Goal: Information Seeking & Learning: Learn about a topic

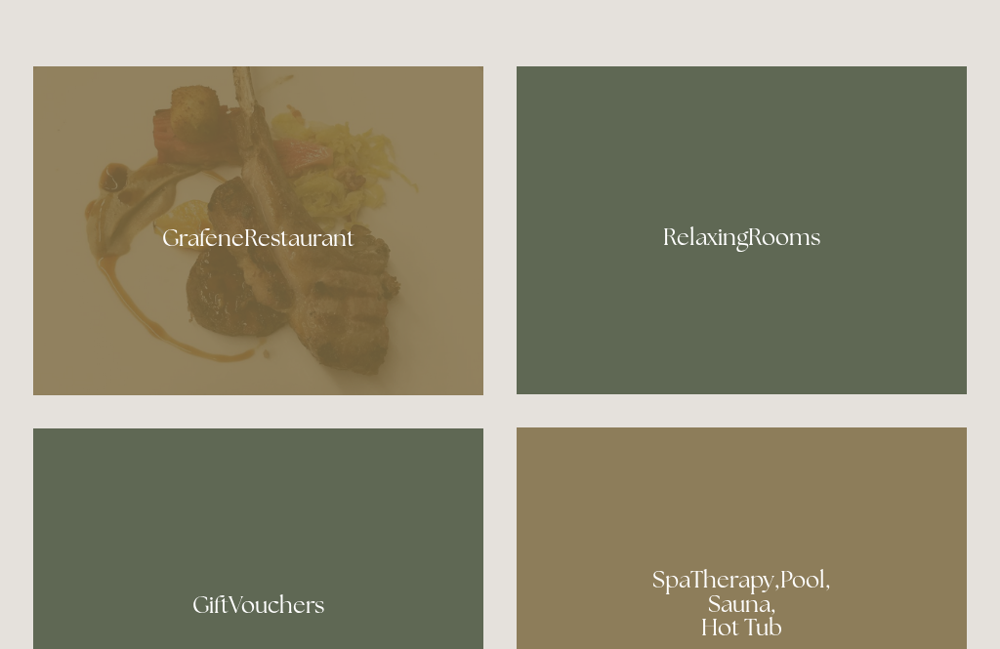
scroll to position [1076, 0]
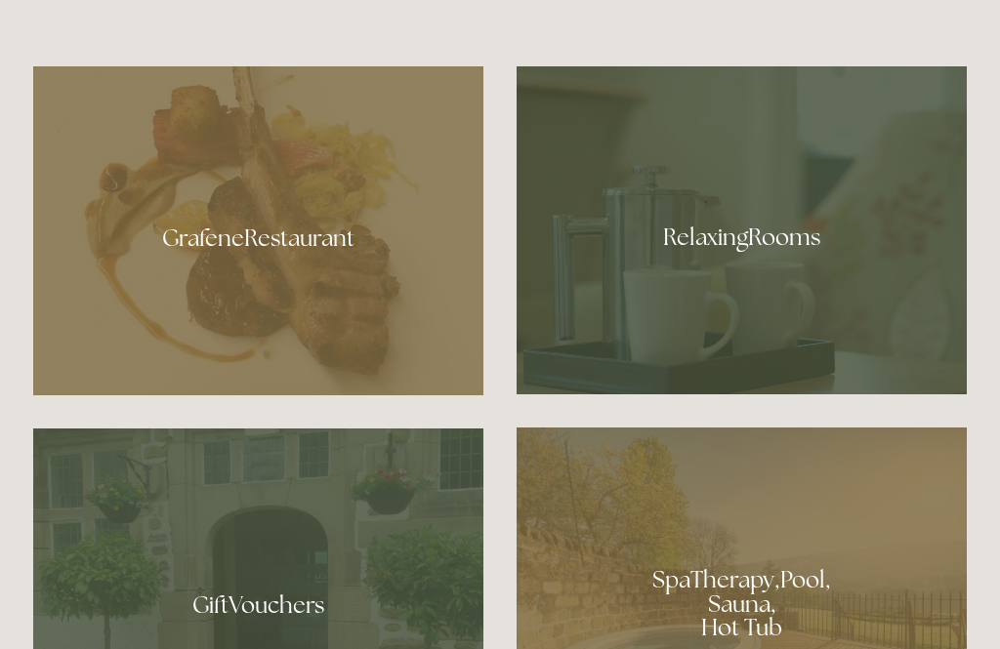
click at [309, 296] on div at bounding box center [258, 230] width 450 height 329
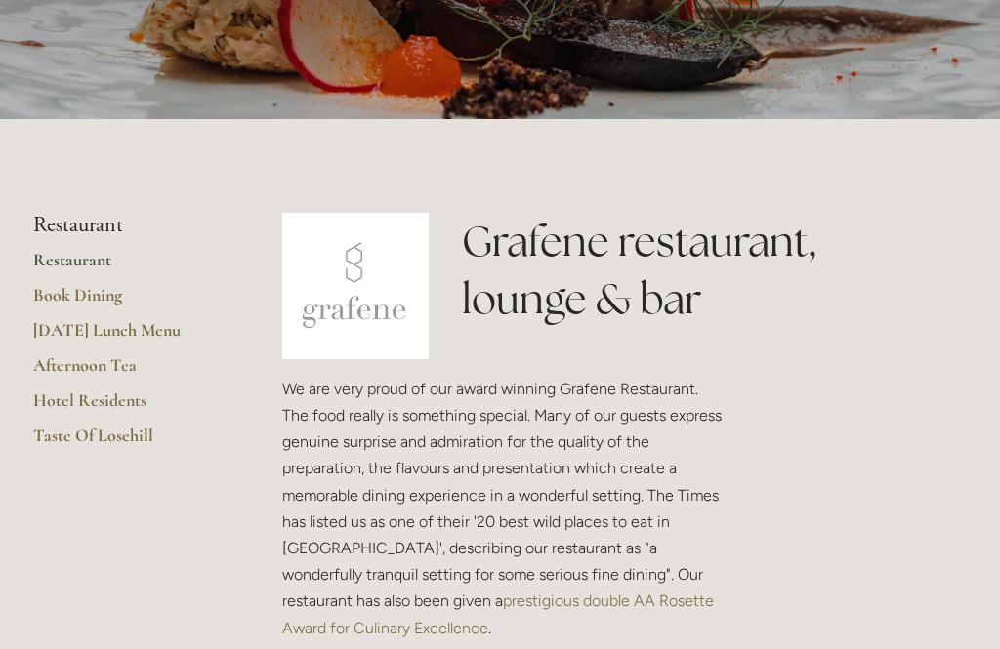
scroll to position [293, 0]
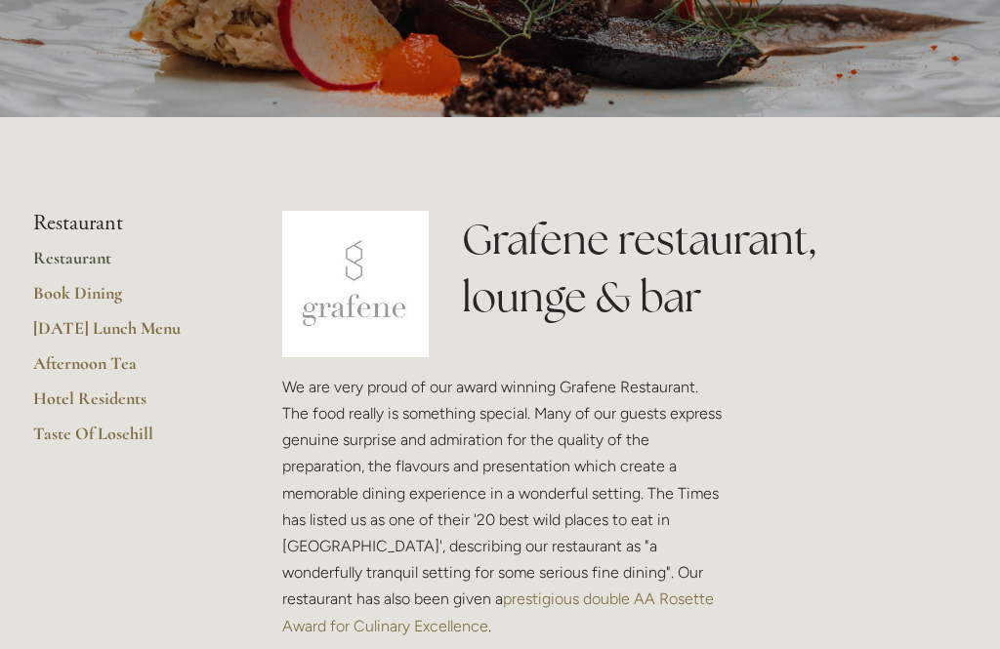
click at [166, 327] on link "[DATE] Lunch Menu" at bounding box center [126, 334] width 187 height 35
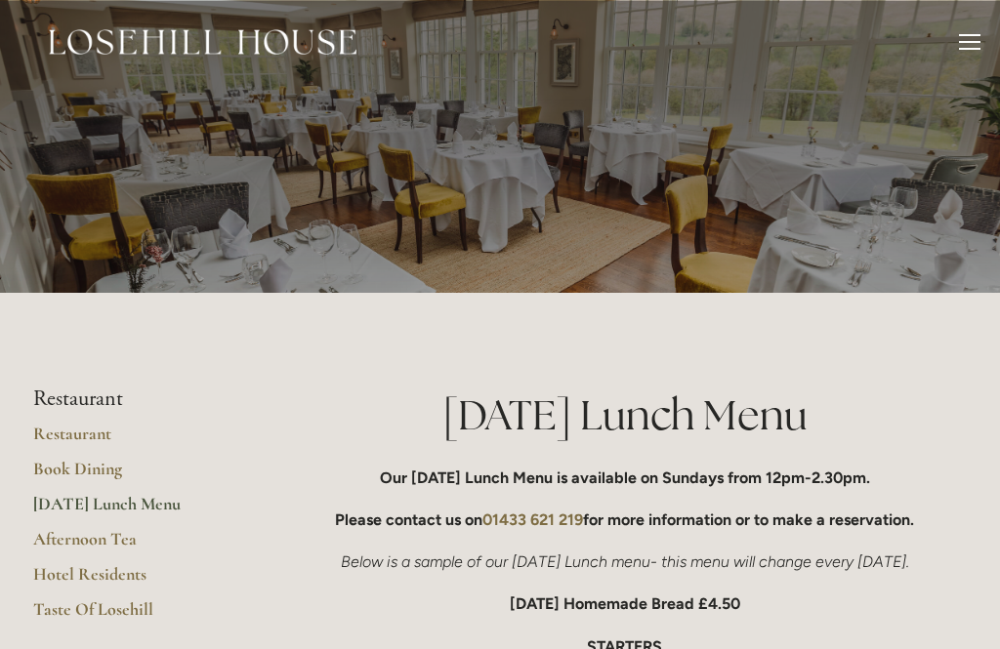
click at [124, 528] on link "Afternoon Tea" at bounding box center [126, 545] width 187 height 35
click at [133, 605] on link "Taste Of Losehill" at bounding box center [126, 616] width 187 height 35
click at [979, 39] on div at bounding box center [969, 44] width 21 height 21
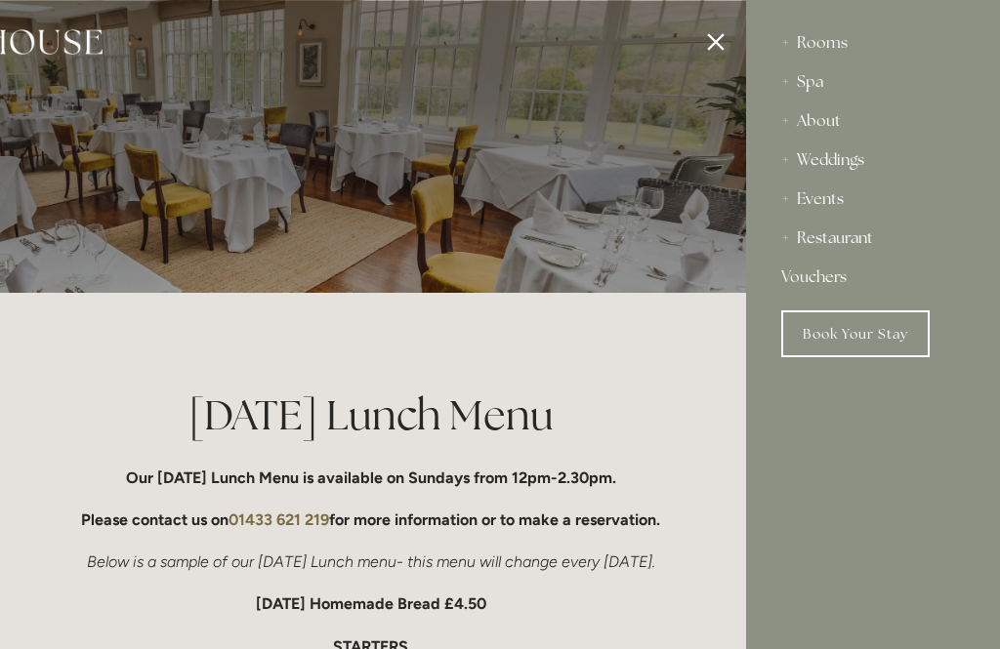
click at [835, 42] on div "Rooms" at bounding box center [873, 42] width 184 height 39
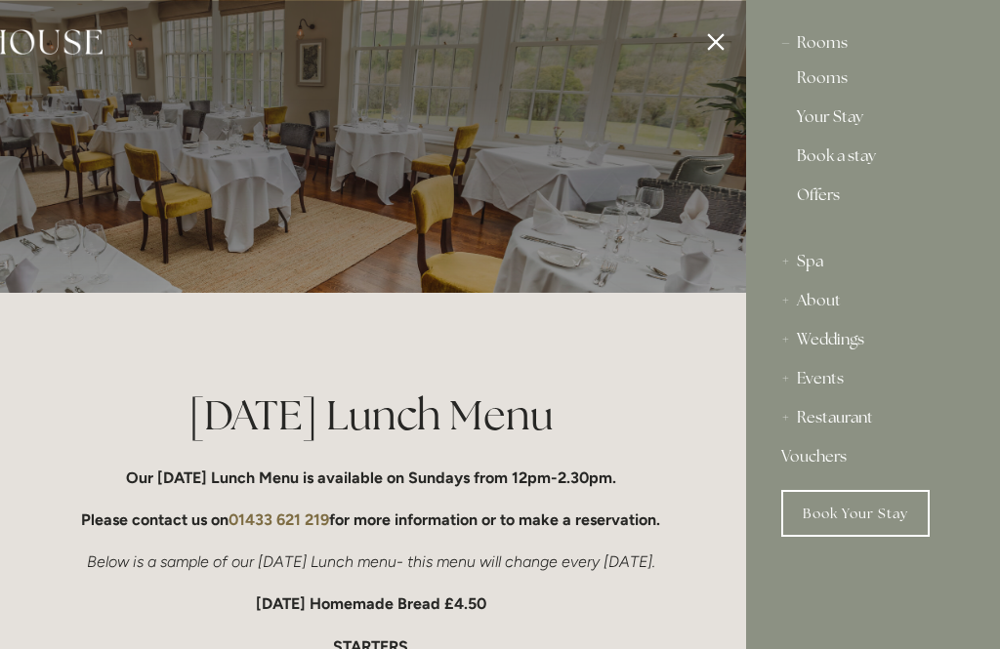
click at [830, 74] on link "Rooms" at bounding box center [873, 81] width 152 height 23
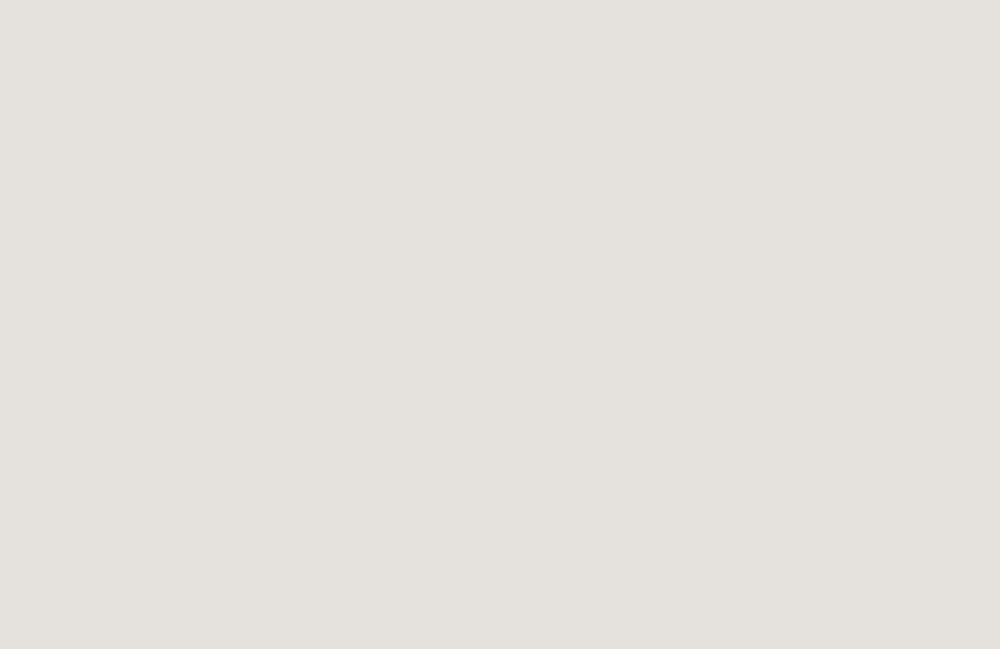
scroll to position [1561, 0]
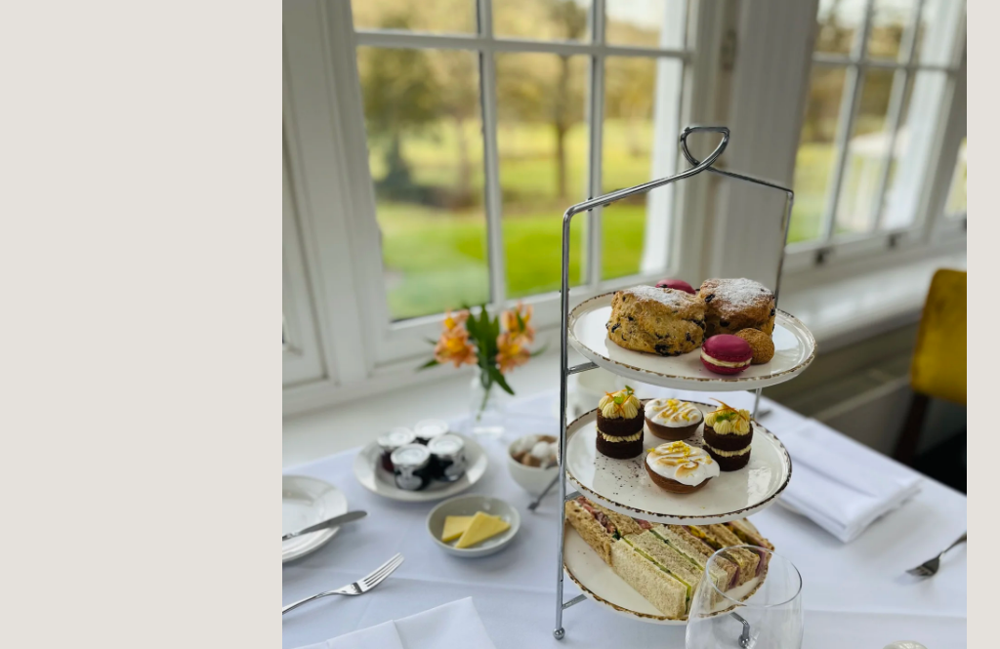
click at [912, 638] on img at bounding box center [624, 419] width 685 height 913
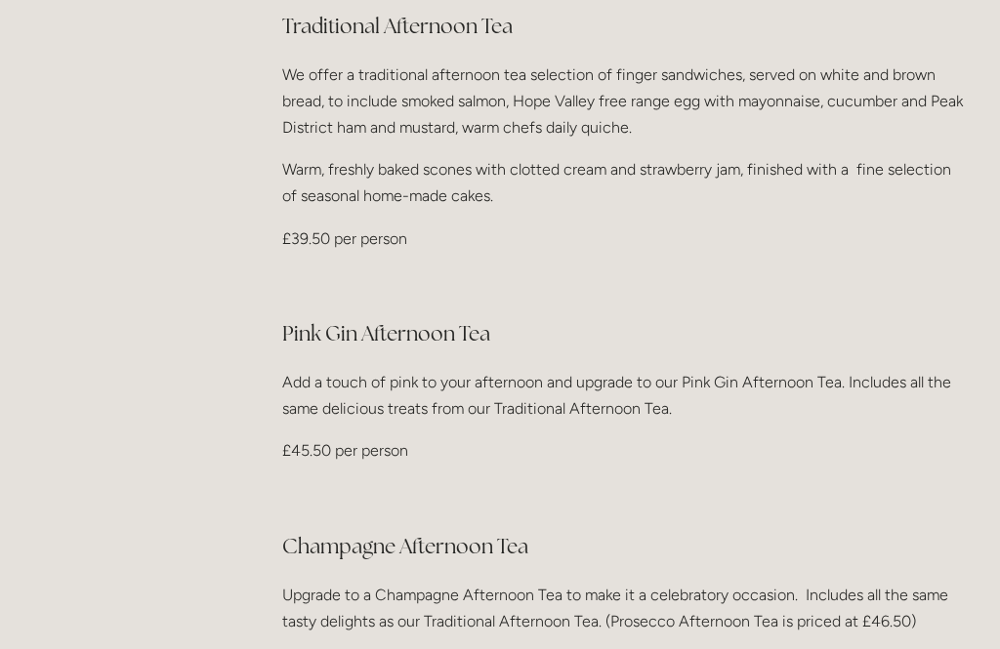
scroll to position [737, 0]
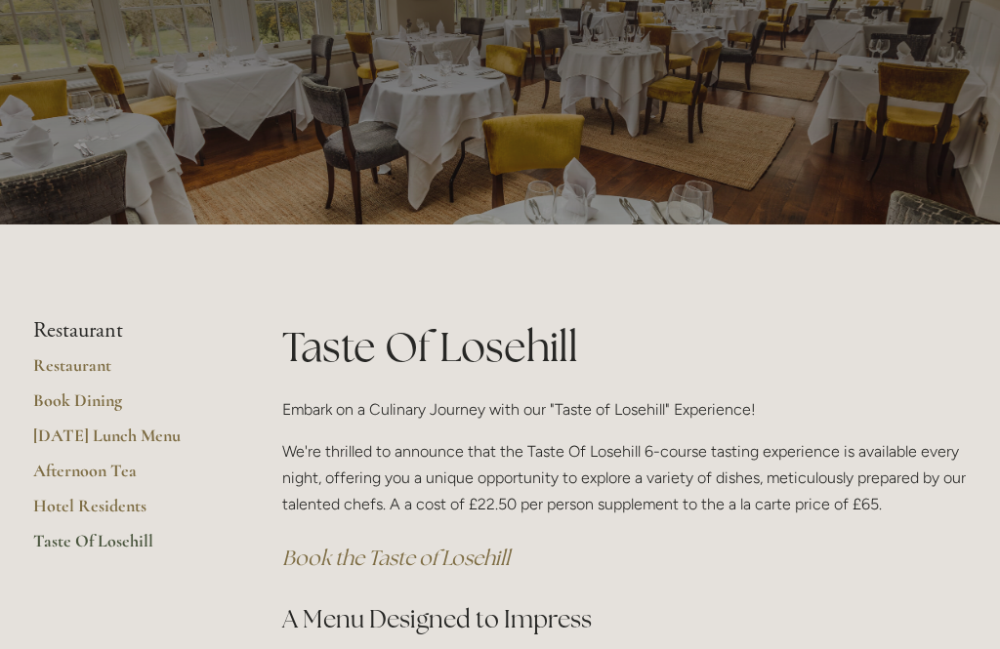
scroll to position [68, 0]
click at [968, 540] on div "Taste Of Losehill Embark on a Culinary Journey with our "Taste of Losehill" Exp…" at bounding box center [625, 567] width 718 height 499
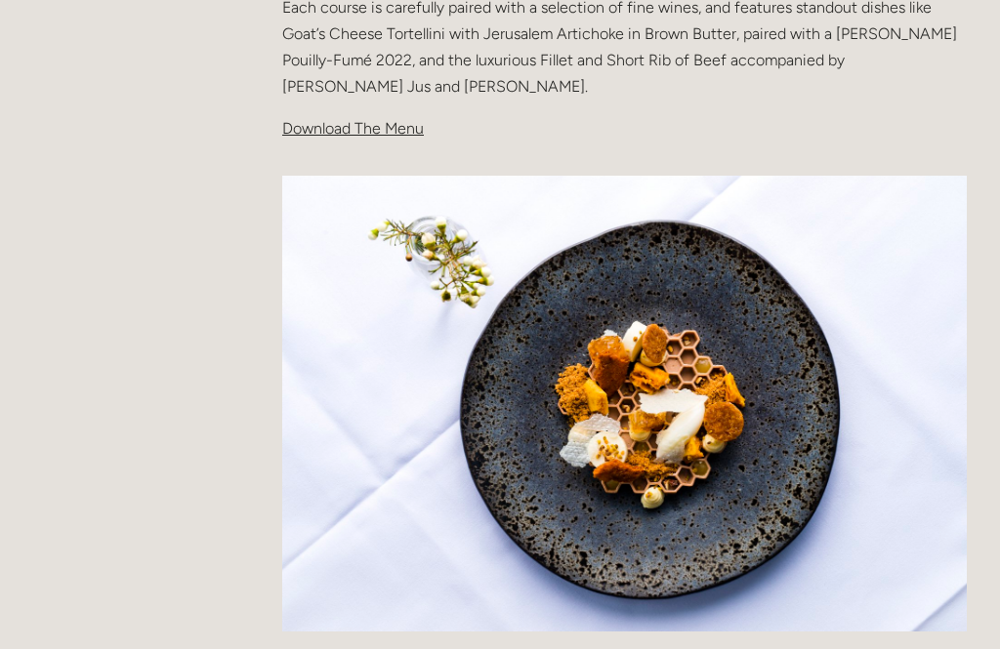
scroll to position [701, 0]
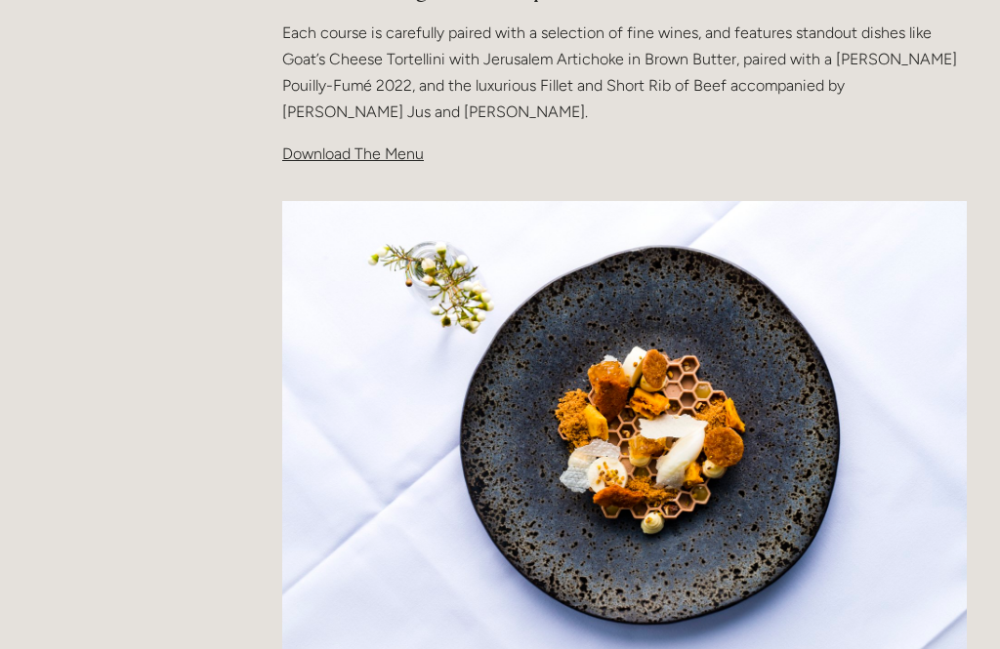
click at [390, 148] on span "Download The Menu" at bounding box center [353, 154] width 142 height 19
click at [359, 145] on span "Download The Menu" at bounding box center [353, 154] width 142 height 19
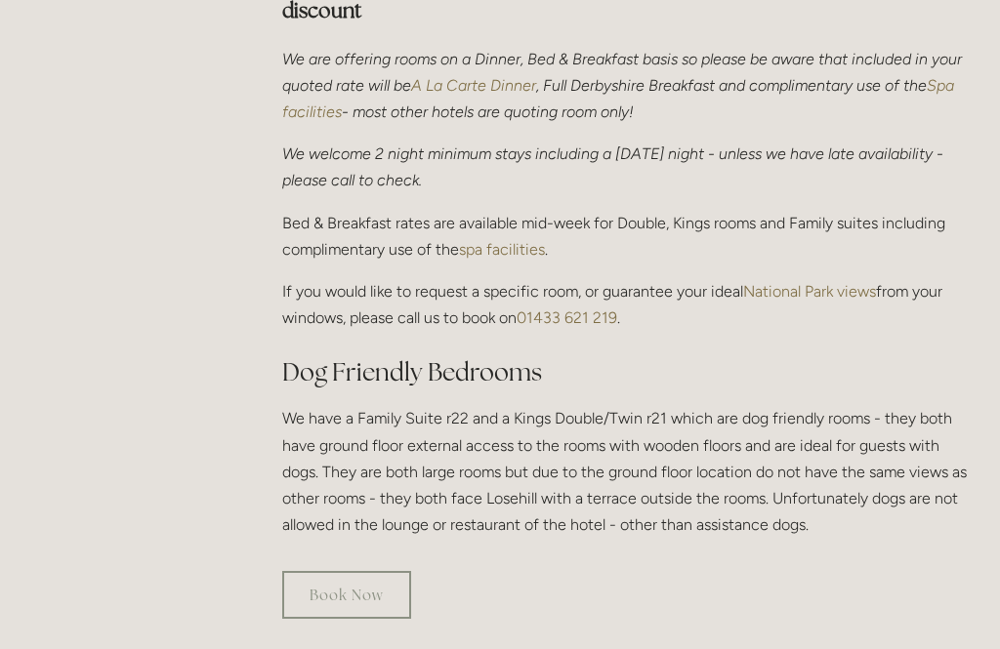
scroll to position [783, 0]
click at [920, 571] on div "Book Now" at bounding box center [624, 595] width 685 height 48
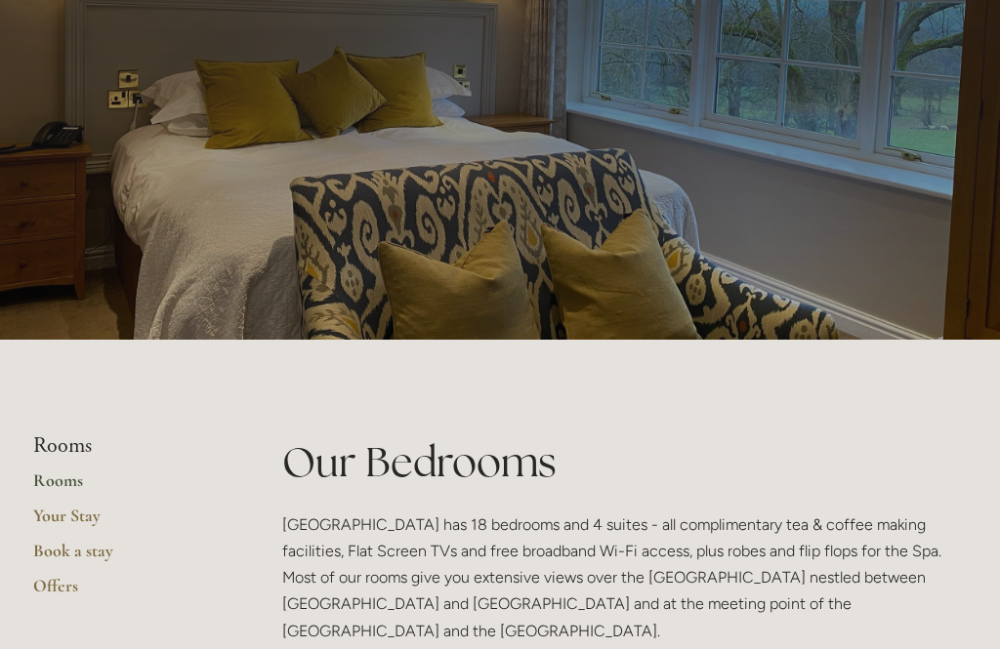
scroll to position [0, 0]
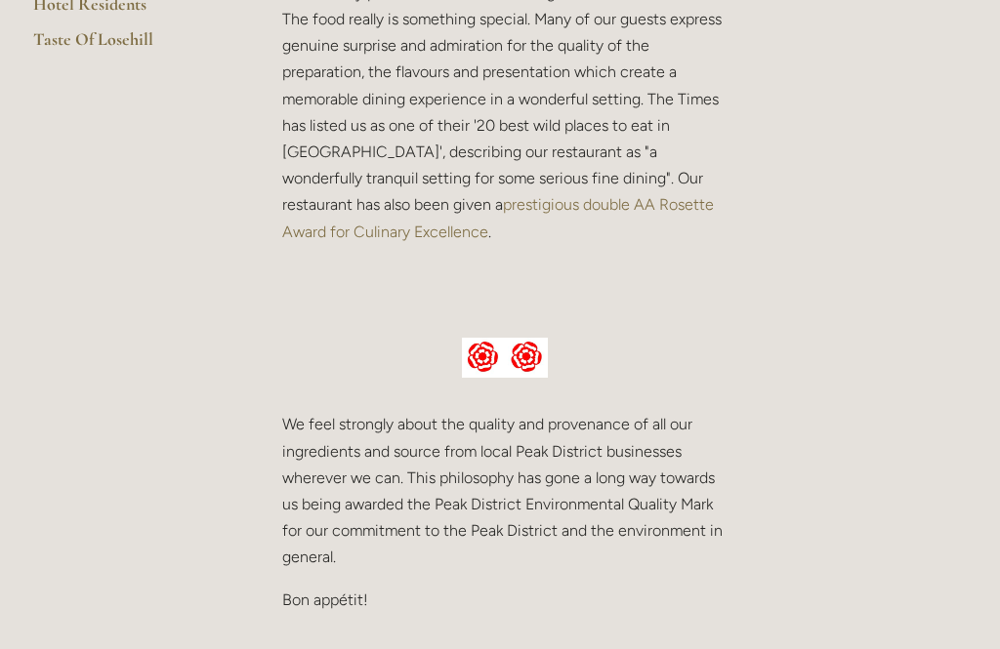
scroll to position [719, 0]
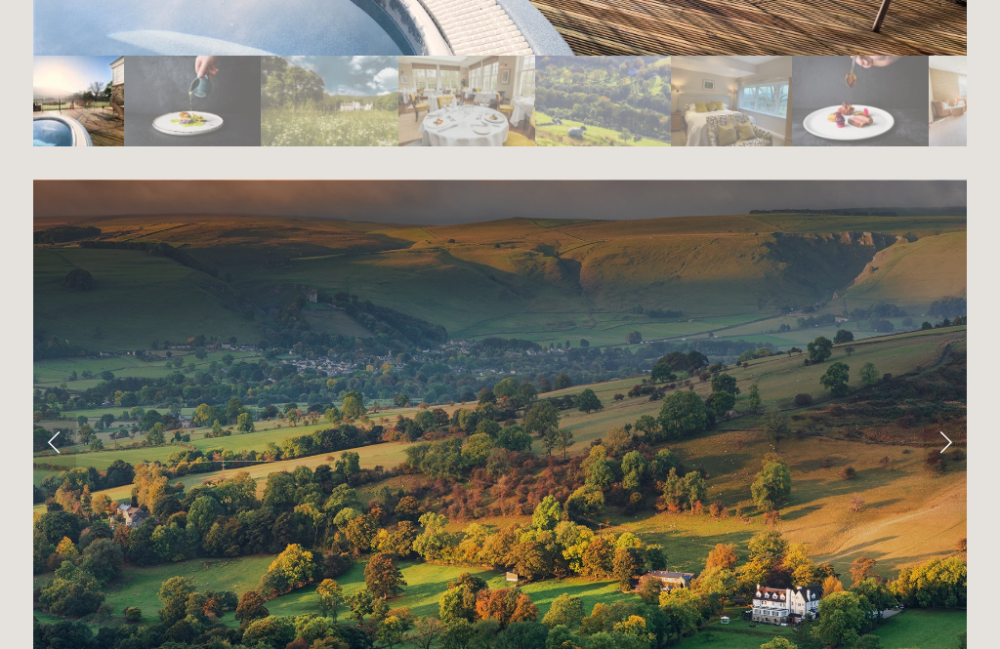
scroll to position [3750, 0]
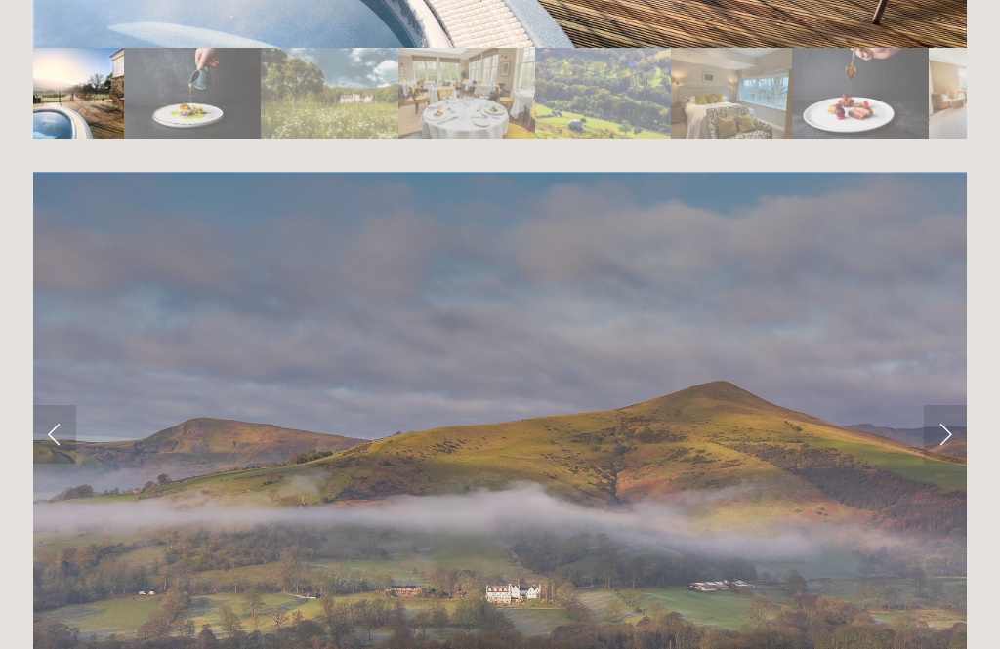
click at [951, 405] on link "Next Slide" at bounding box center [945, 434] width 43 height 59
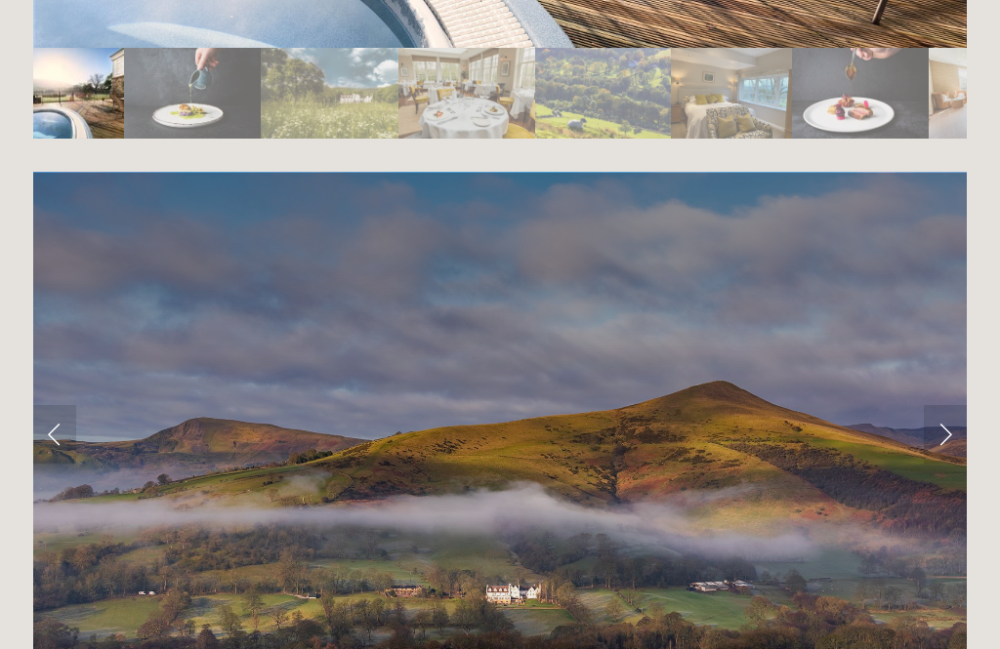
click at [949, 405] on link "Next Slide" at bounding box center [945, 434] width 43 height 59
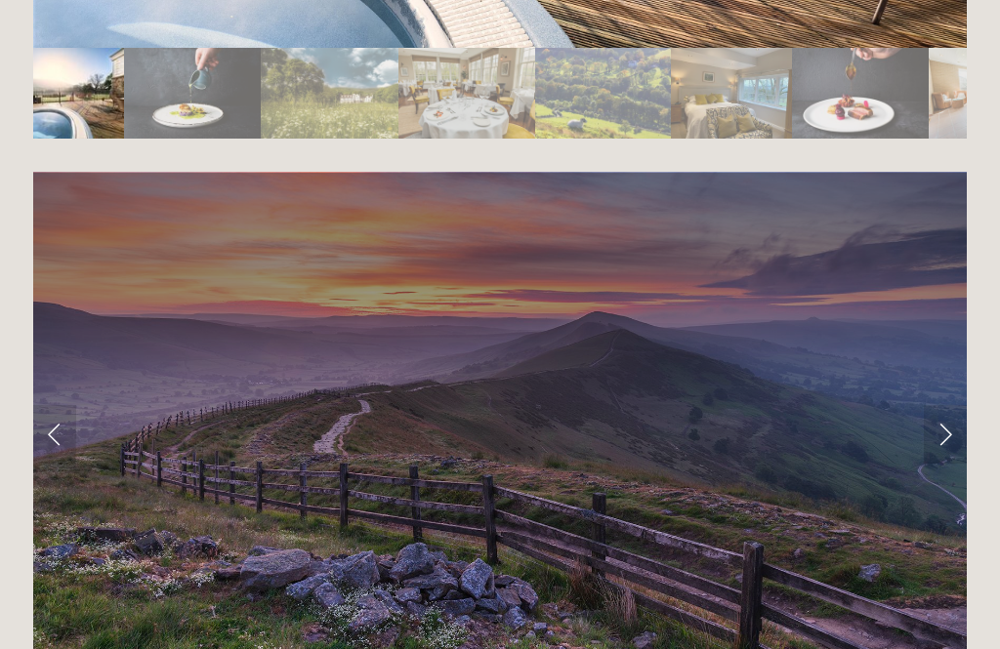
click at [953, 405] on link "Next Slide" at bounding box center [945, 434] width 43 height 59
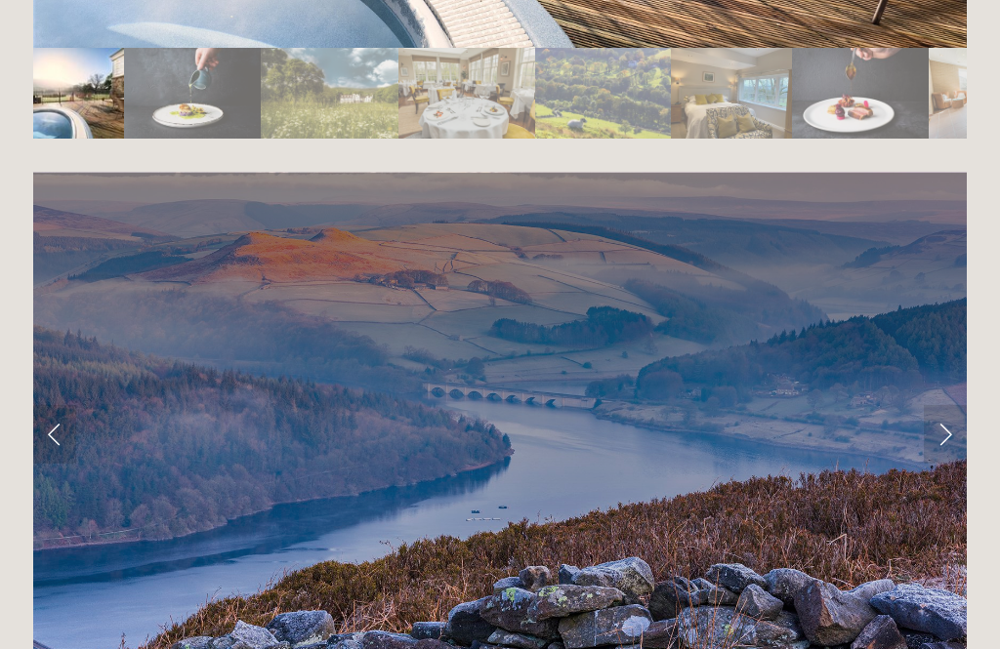
click at [948, 405] on link "Next Slide" at bounding box center [945, 434] width 43 height 59
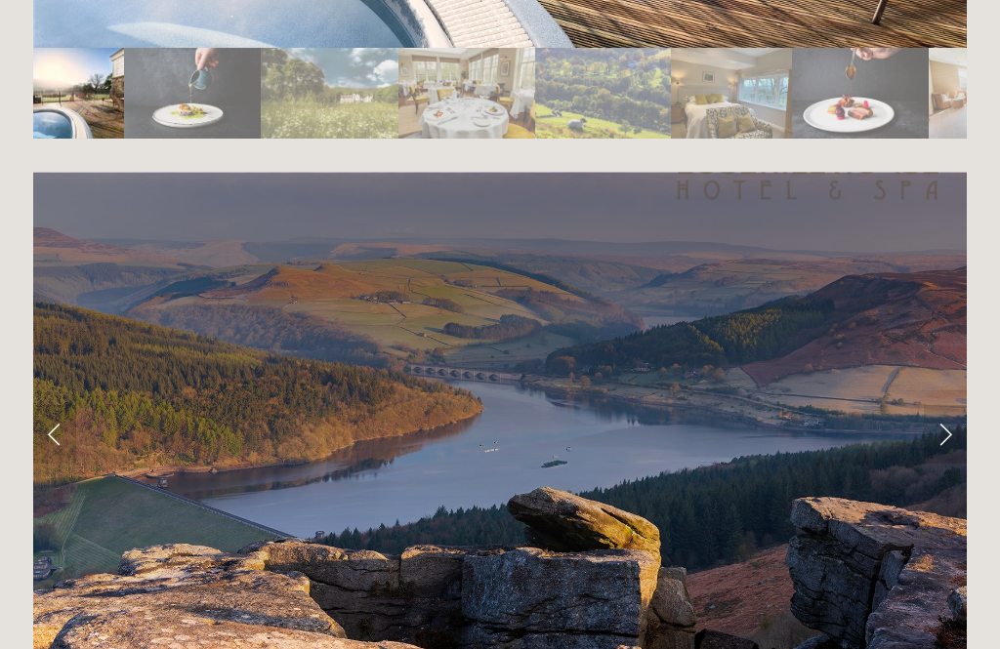
click at [950, 405] on link "Next Slide" at bounding box center [945, 434] width 43 height 59
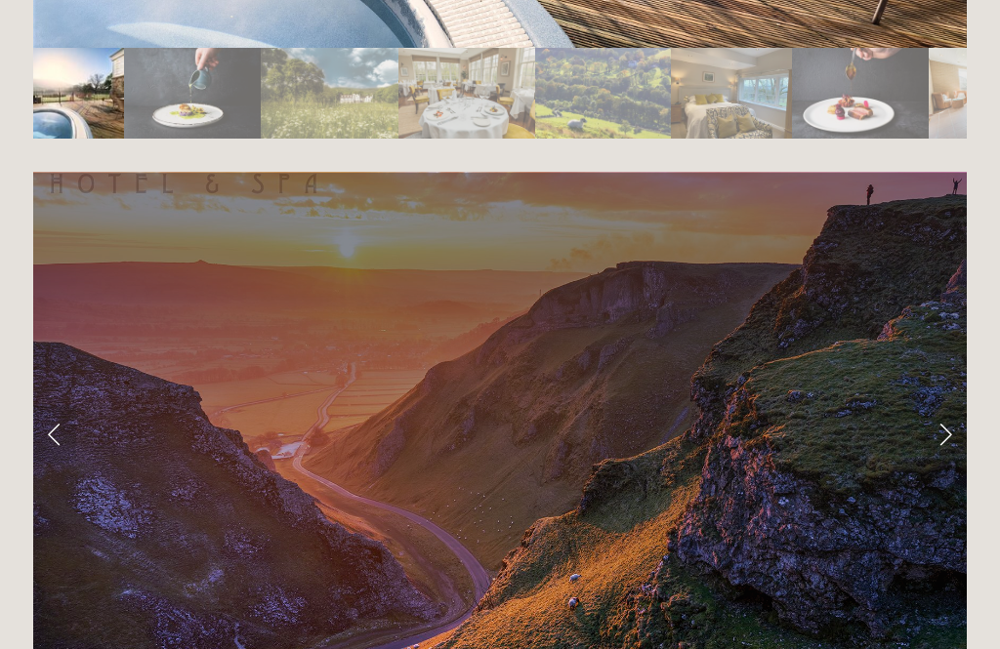
click at [952, 405] on link "Next Slide" at bounding box center [945, 434] width 43 height 59
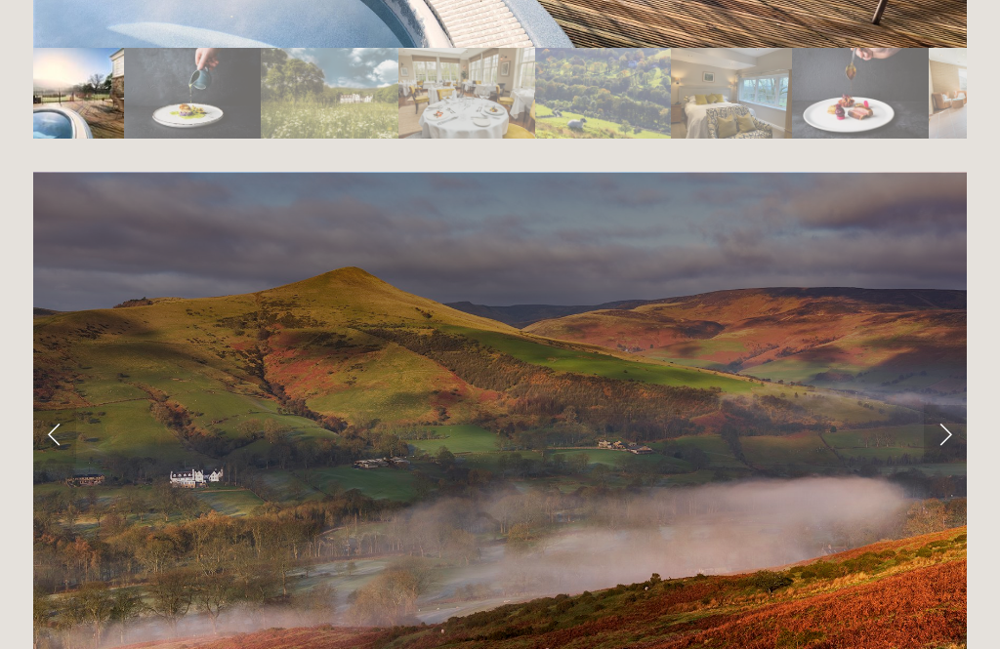
click at [948, 405] on link "Next Slide" at bounding box center [945, 434] width 43 height 59
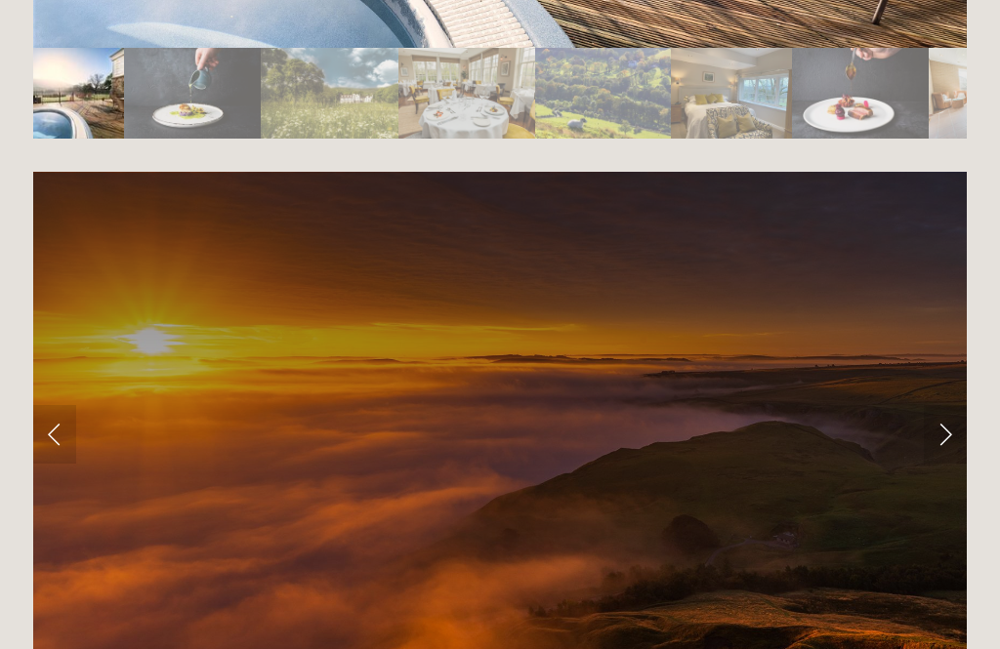
click at [944, 405] on link "Next Slide" at bounding box center [945, 434] width 43 height 59
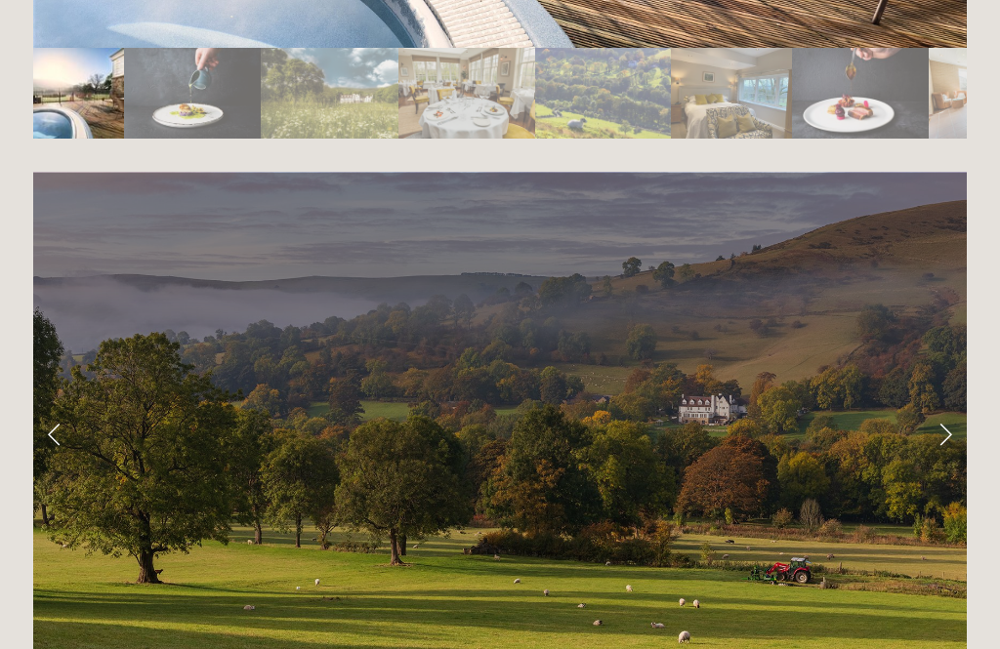
click at [946, 405] on link "Next Slide" at bounding box center [945, 434] width 43 height 59
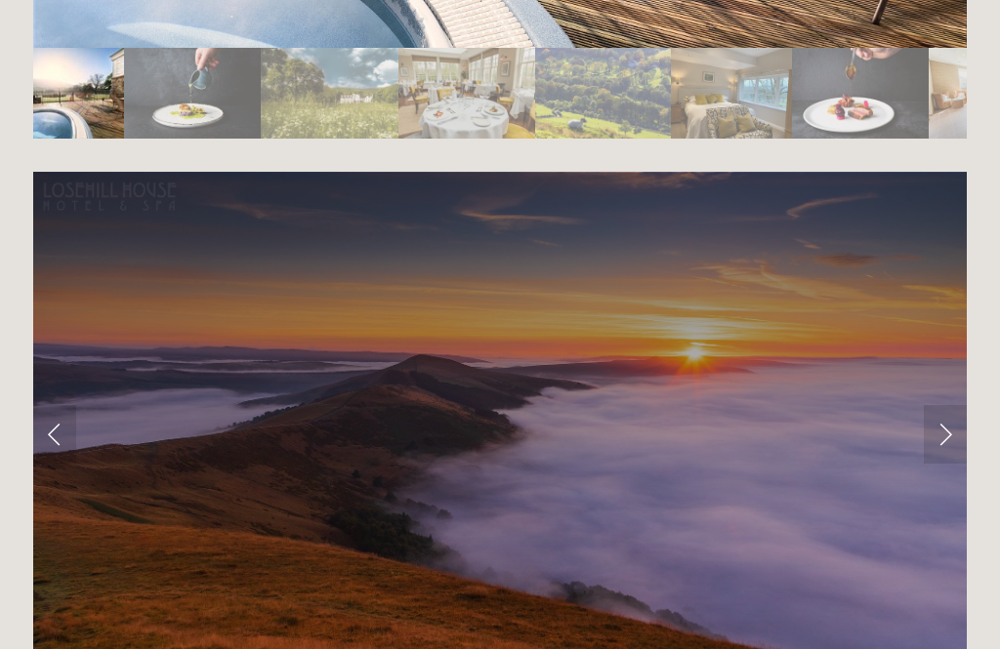
click at [944, 405] on link "Next Slide" at bounding box center [945, 434] width 43 height 59
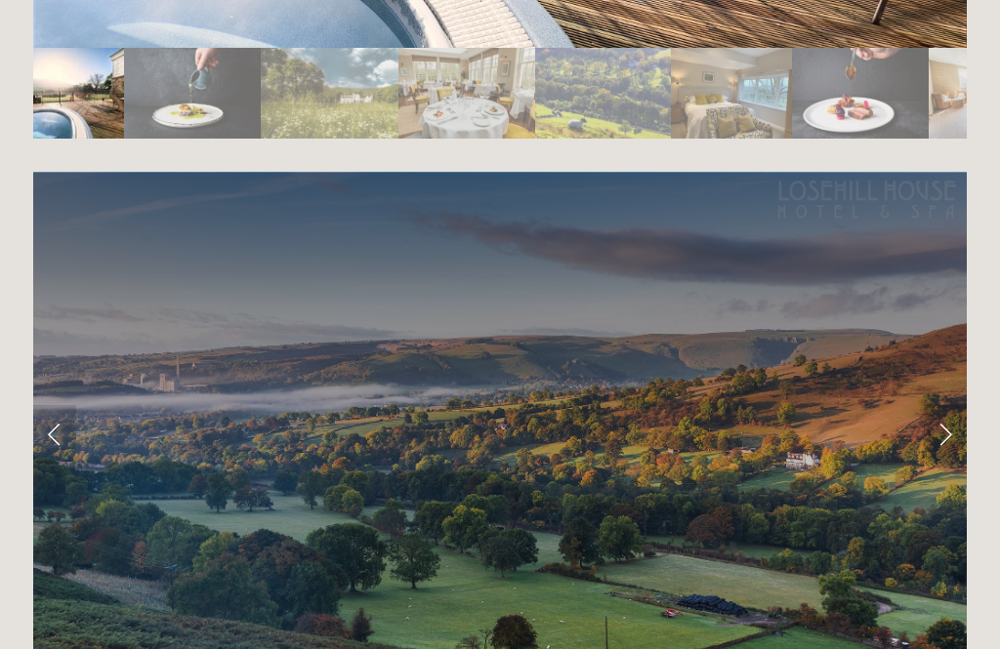
click at [951, 405] on link "Next Slide" at bounding box center [945, 434] width 43 height 59
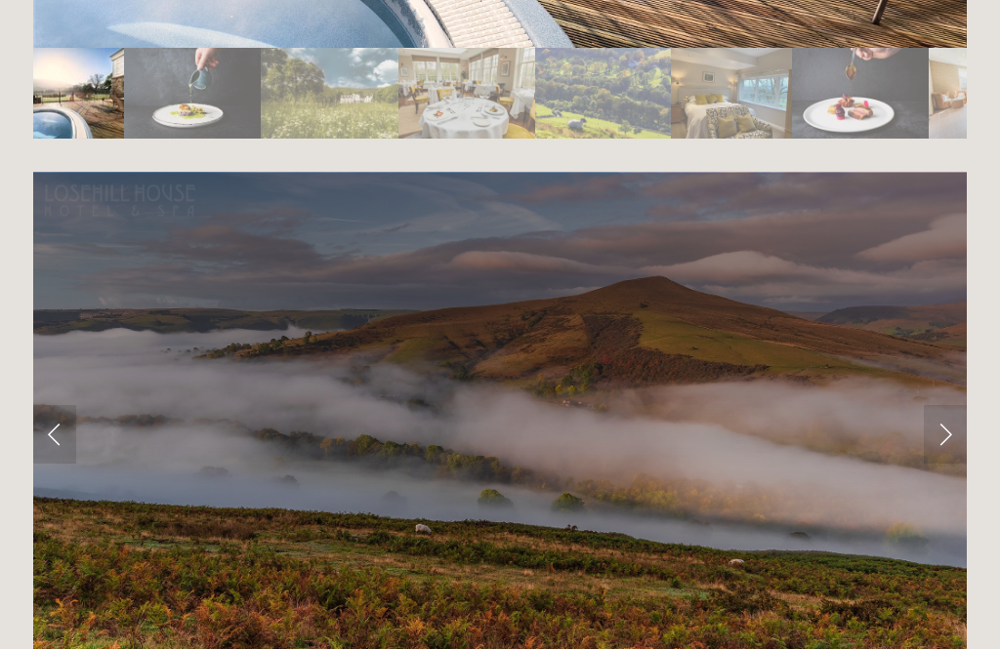
click at [949, 405] on link "Next Slide" at bounding box center [945, 434] width 43 height 59
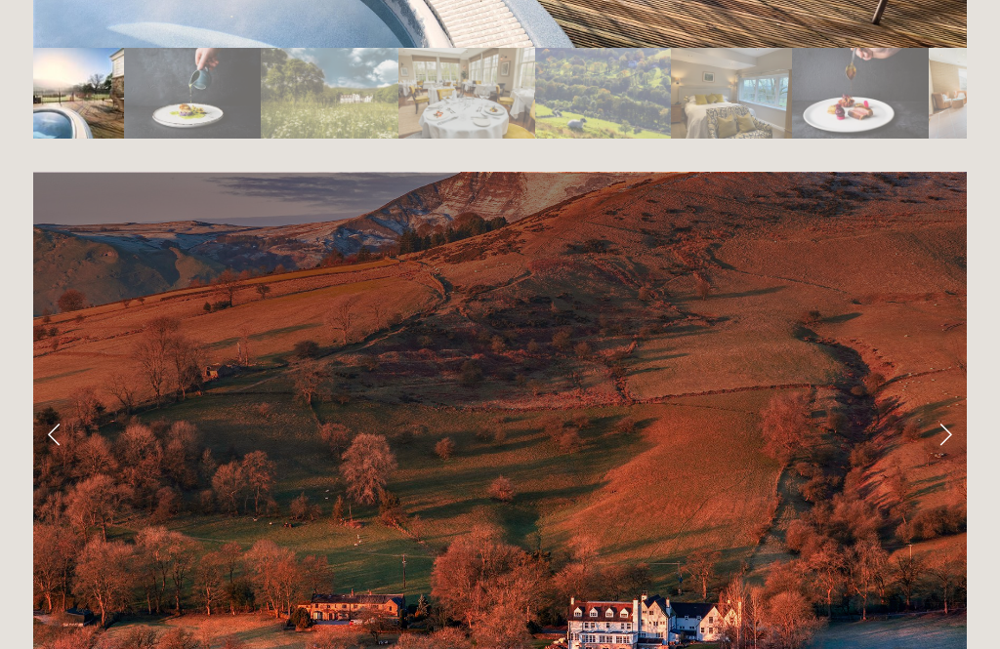
click at [954, 405] on link "Next Slide" at bounding box center [945, 434] width 43 height 59
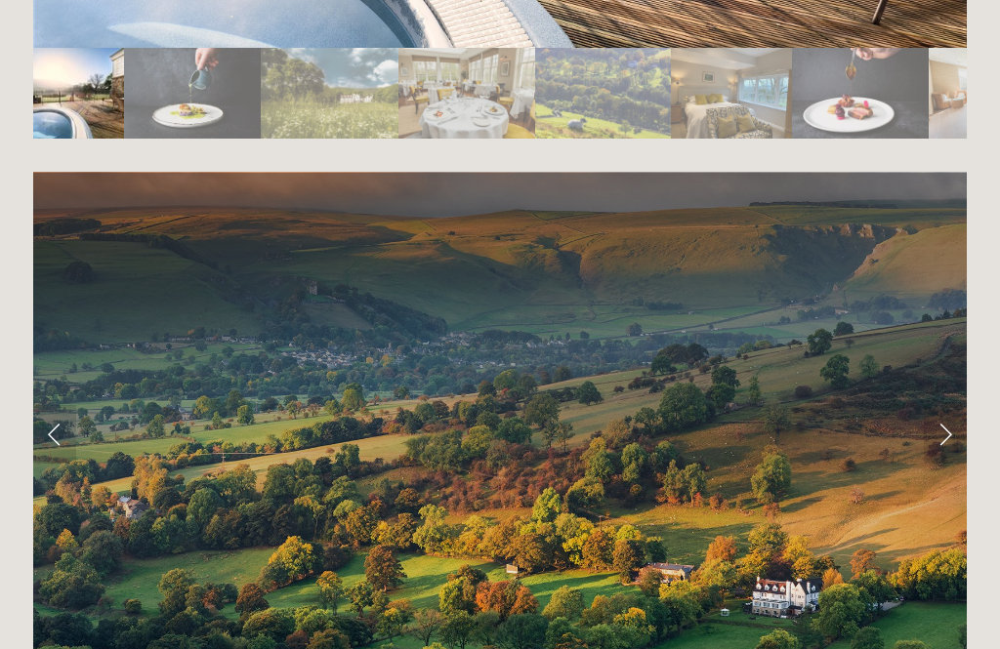
click at [959, 405] on link "Next Slide" at bounding box center [945, 434] width 43 height 59
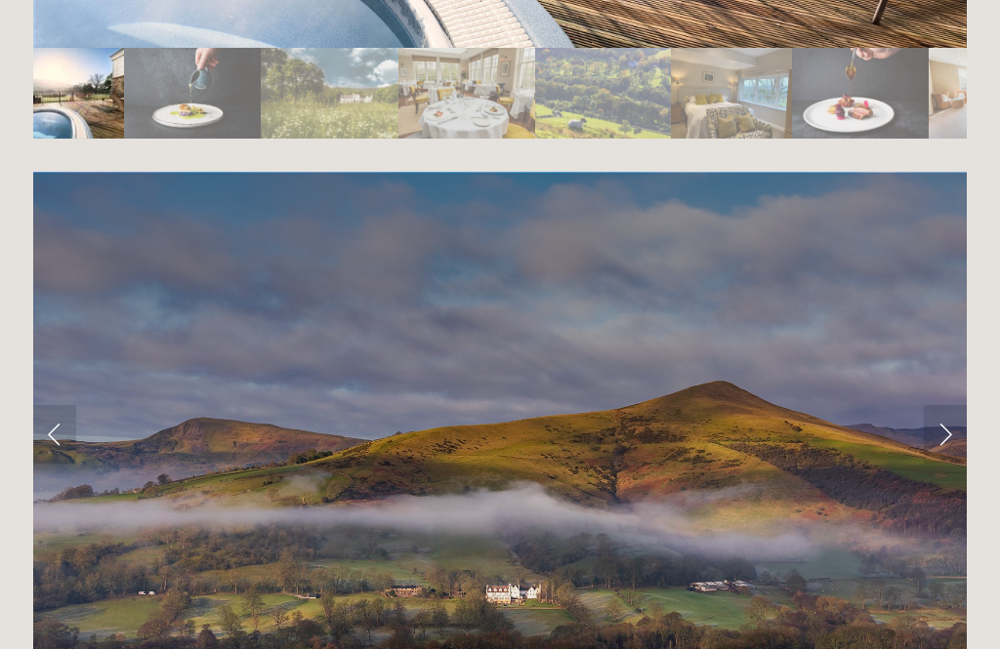
click at [959, 405] on link "Next Slide" at bounding box center [945, 434] width 43 height 59
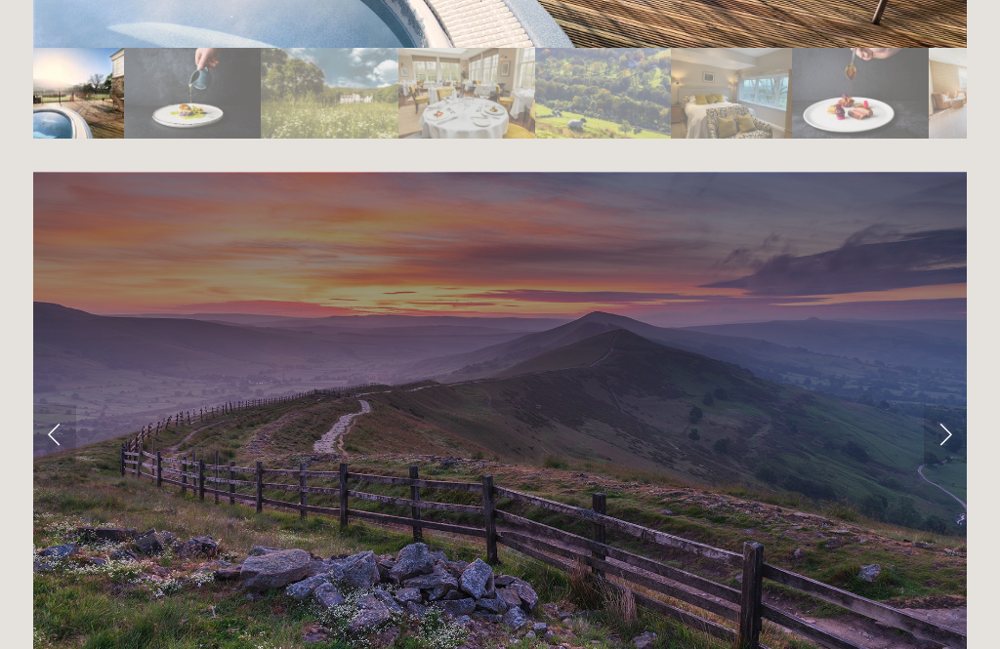
click at [953, 405] on link "Next Slide" at bounding box center [945, 434] width 43 height 59
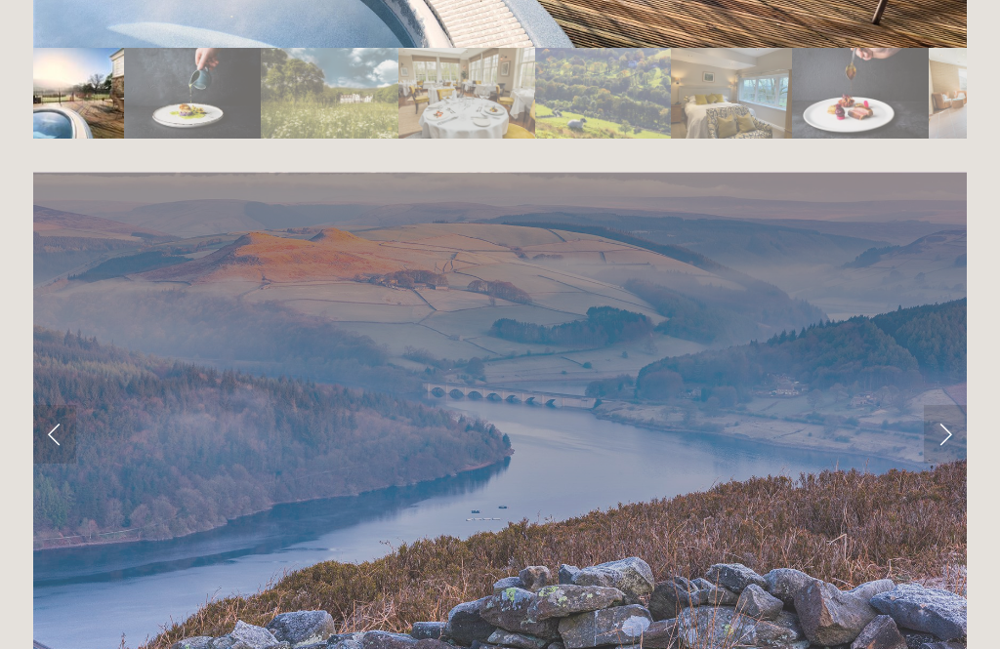
click at [954, 405] on link "Next Slide" at bounding box center [945, 434] width 43 height 59
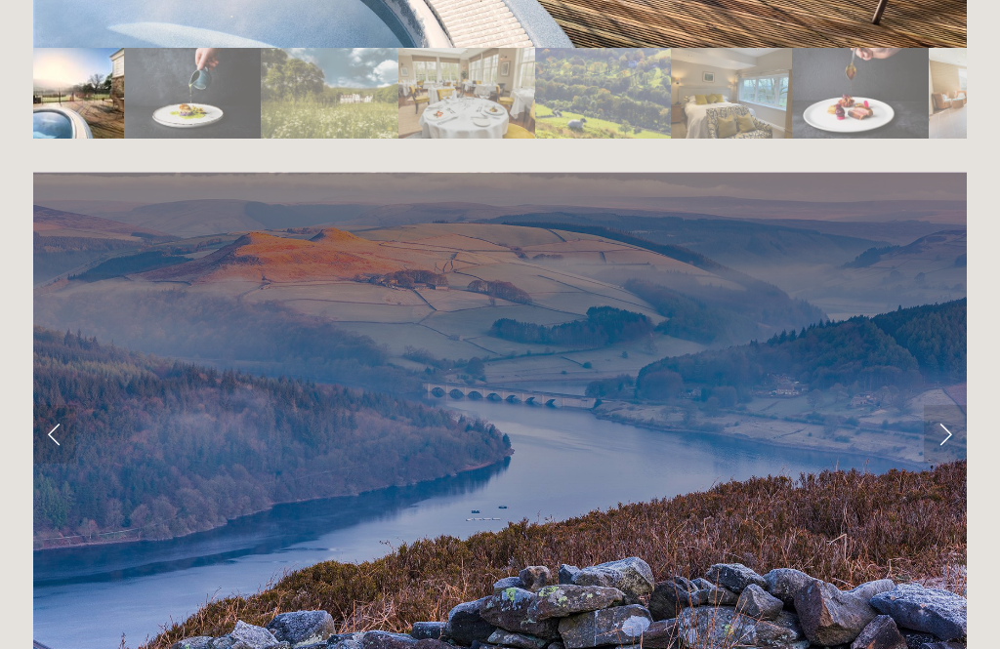
click at [951, 405] on link "Next Slide" at bounding box center [945, 434] width 43 height 59
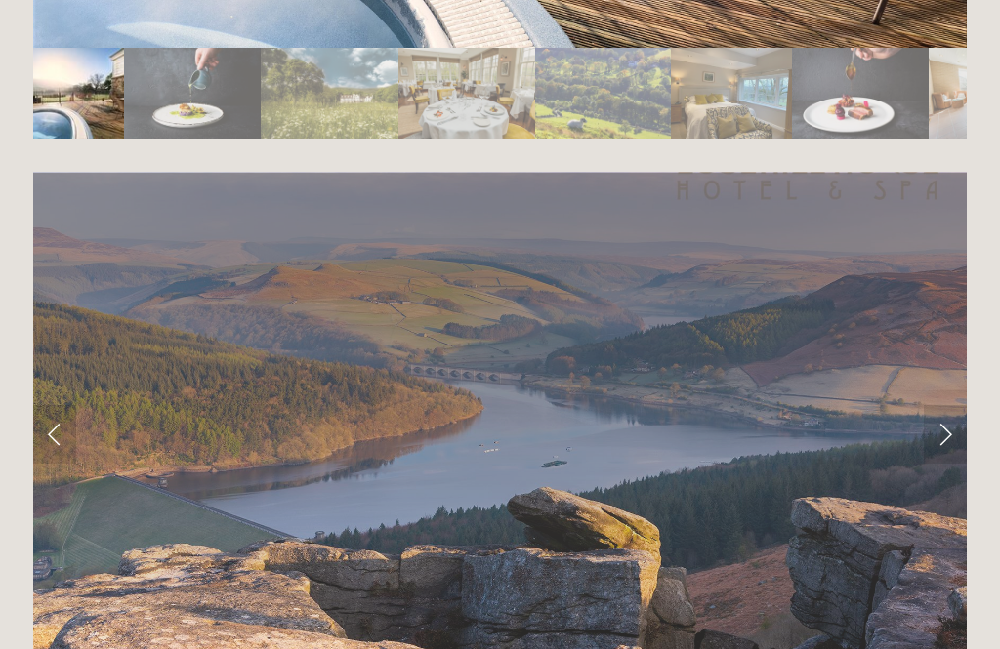
click at [945, 405] on link "Next Slide" at bounding box center [945, 434] width 43 height 59
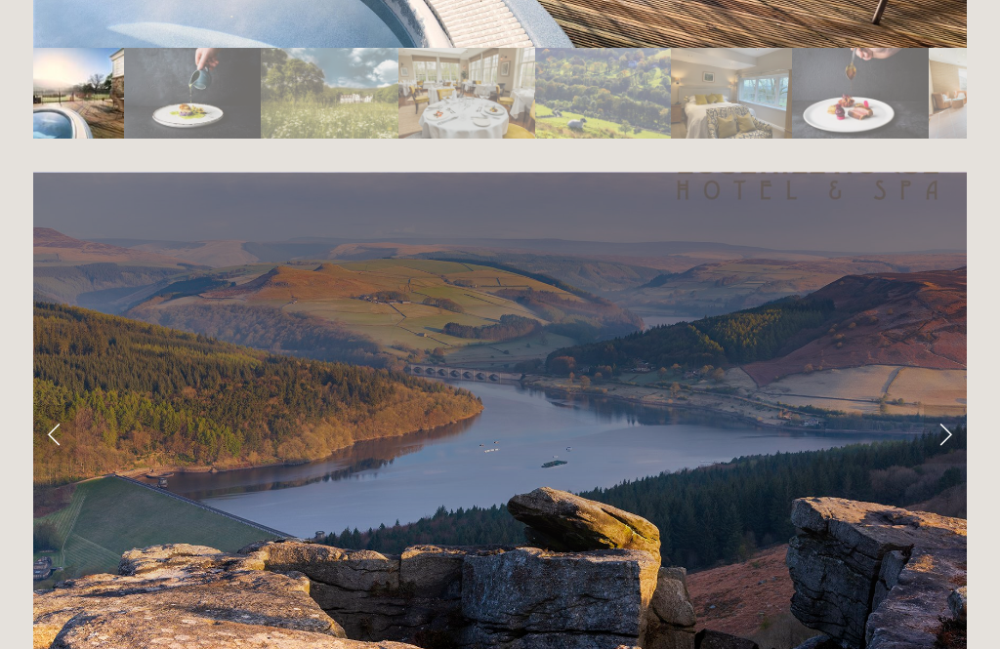
click at [955, 405] on link "Next Slide" at bounding box center [945, 434] width 43 height 59
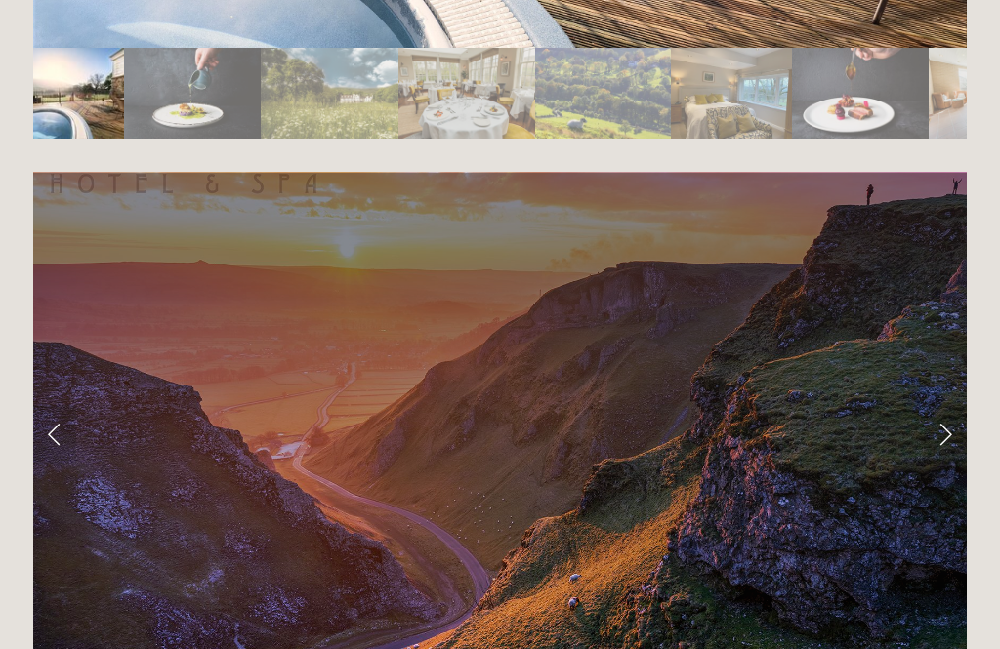
click at [944, 405] on link "Next Slide" at bounding box center [945, 434] width 43 height 59
click at [953, 405] on link "Next Slide" at bounding box center [945, 434] width 43 height 59
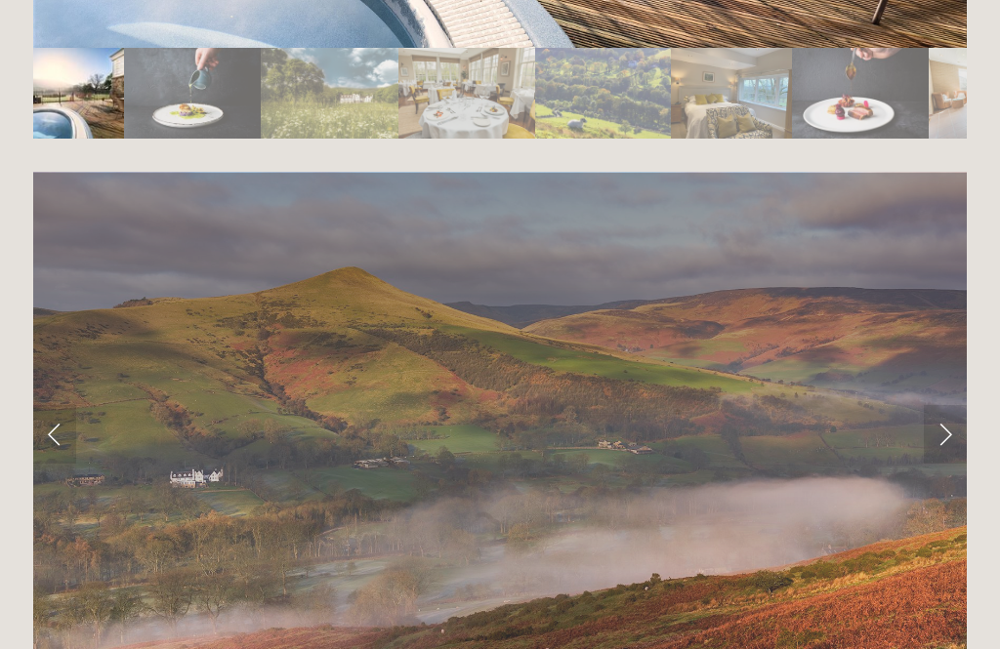
click at [950, 405] on link "Next Slide" at bounding box center [945, 434] width 43 height 59
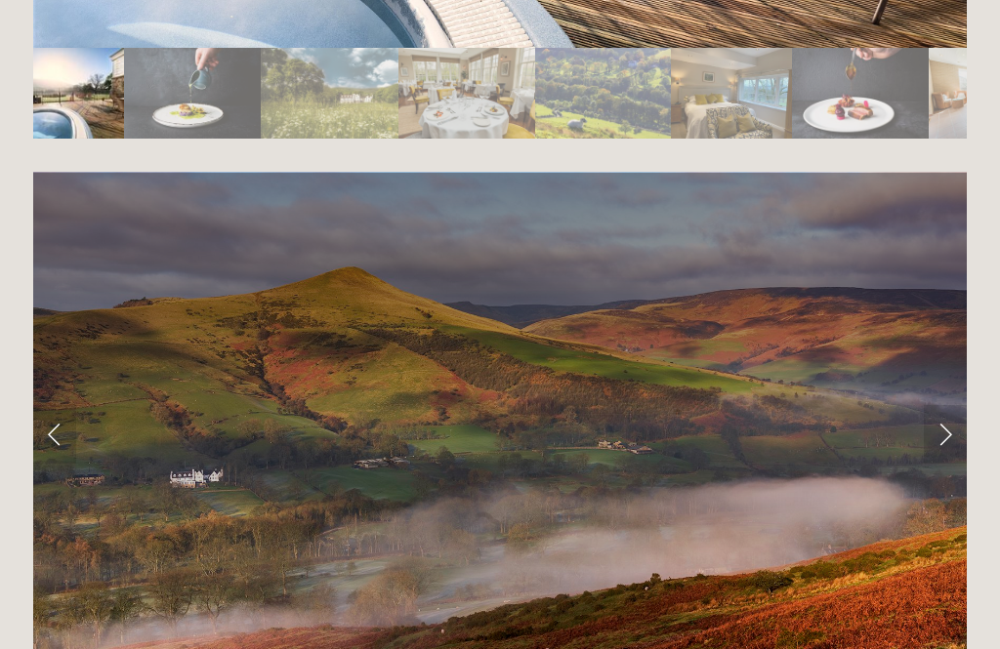
click at [945, 405] on link "Next Slide" at bounding box center [945, 434] width 43 height 59
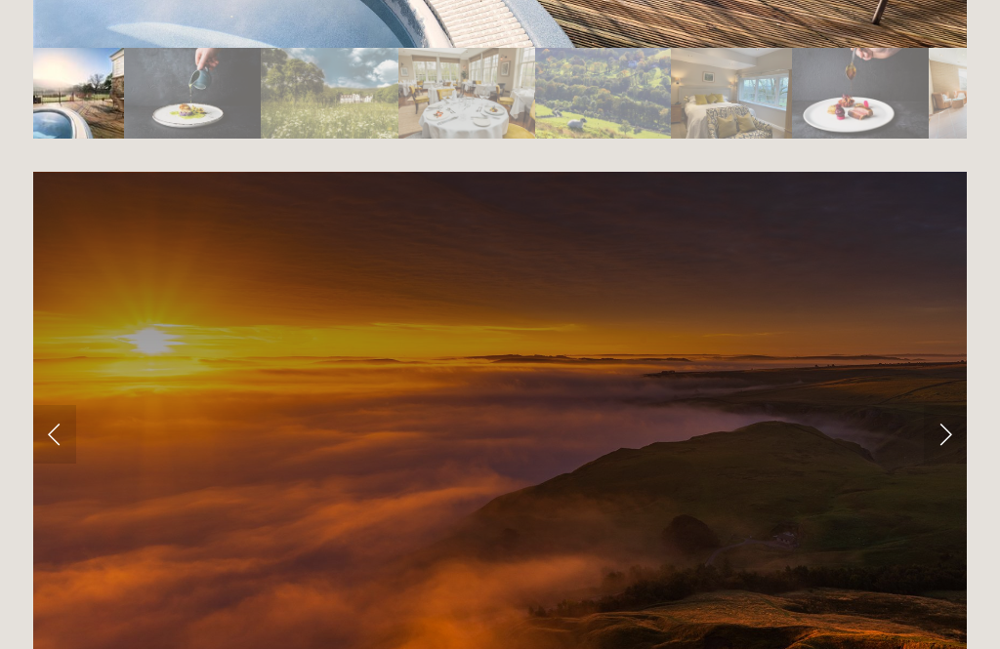
click at [961, 405] on link "Next Slide" at bounding box center [945, 434] width 43 height 59
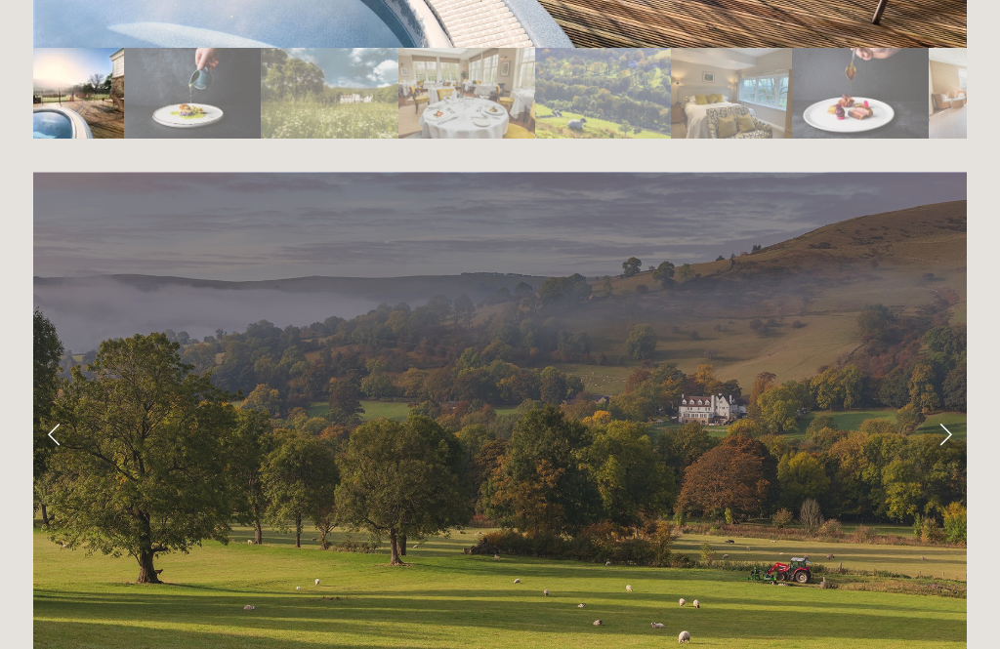
click at [953, 405] on link "Next Slide" at bounding box center [945, 434] width 43 height 59
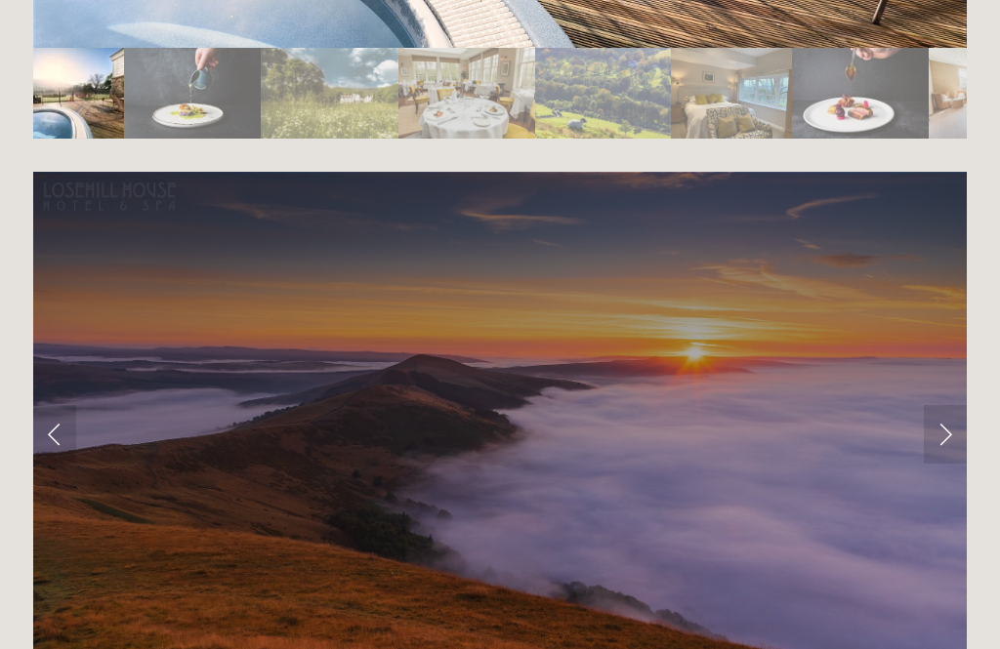
click at [949, 405] on link "Next Slide" at bounding box center [945, 434] width 43 height 59
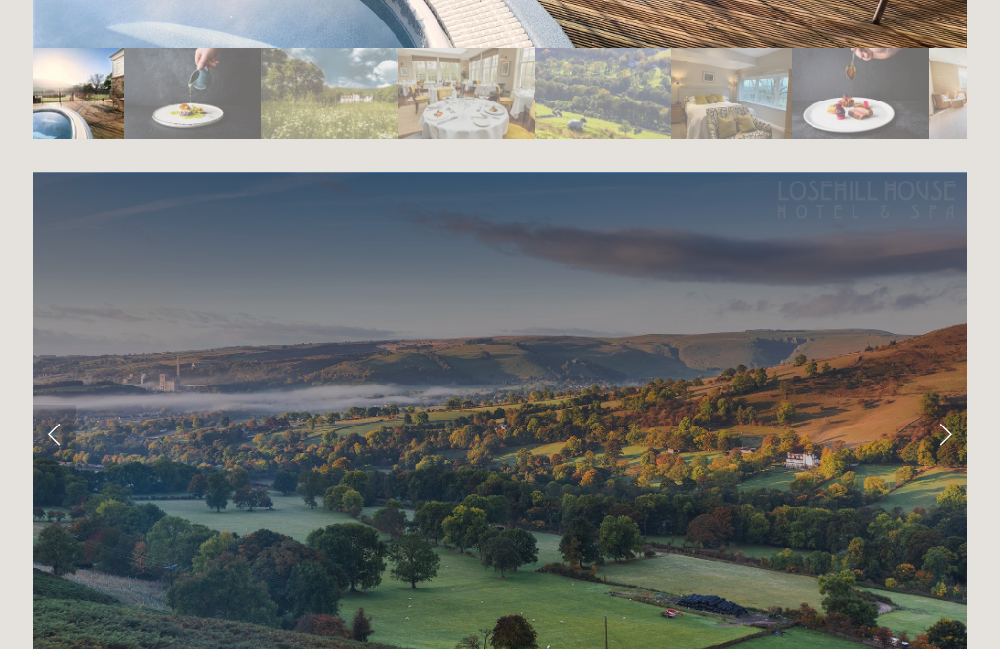
click at [946, 405] on link "Next Slide" at bounding box center [945, 434] width 43 height 59
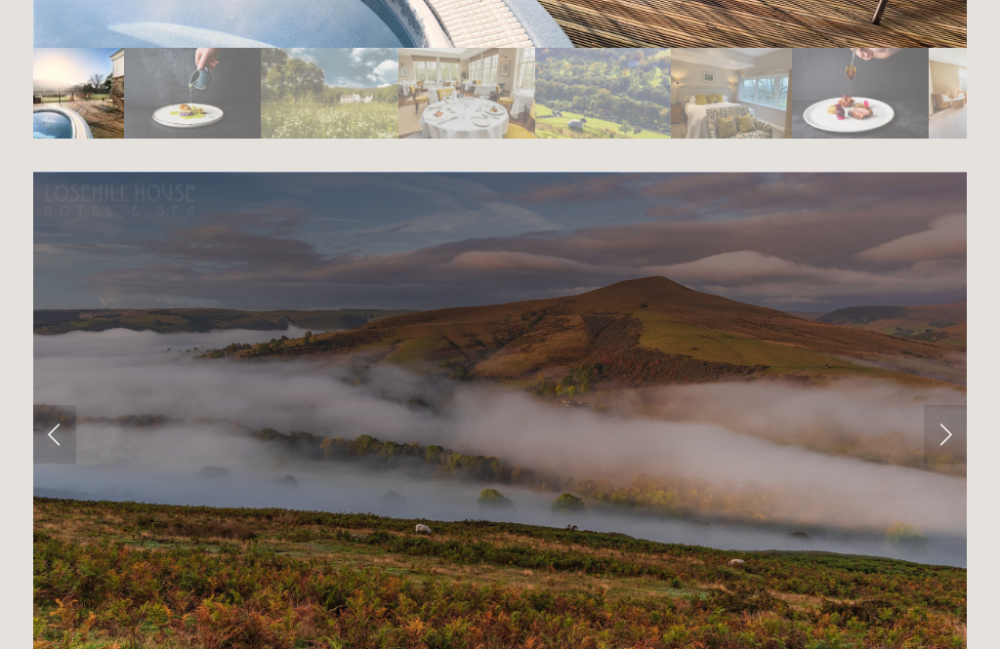
click at [941, 405] on link "Next Slide" at bounding box center [945, 434] width 43 height 59
